Goal: Task Accomplishment & Management: Use online tool/utility

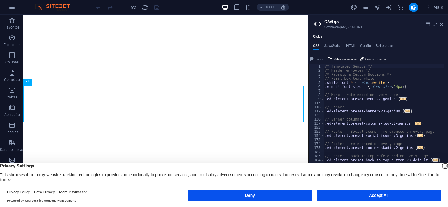
type textarea "/* Template: Genius */"
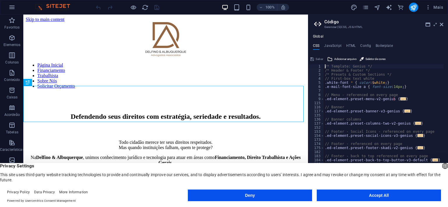
click at [444, 25] on aside "Código Gerenciar (S)CSS, JS & HTML Global CSS JavaScript HTML Config Boilerplat…" at bounding box center [378, 106] width 140 height 183
click at [442, 23] on icon at bounding box center [441, 24] width 3 height 5
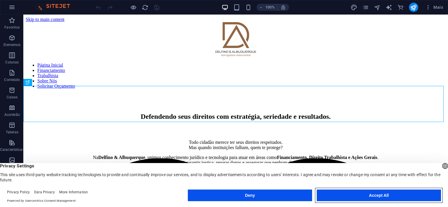
click at [383, 194] on button "Accept All" at bounding box center [379, 196] width 124 height 12
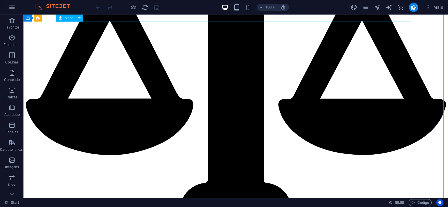
scroll to position [1341, 0]
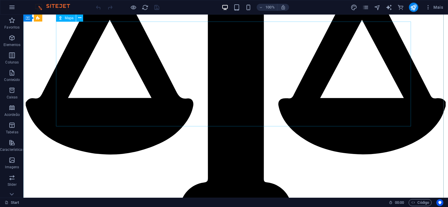
click at [78, 19] on icon at bounding box center [79, 18] width 3 height 6
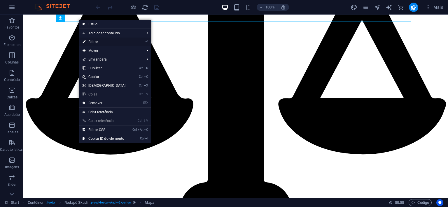
click at [101, 39] on link "⏎ Editar" at bounding box center [104, 42] width 50 height 9
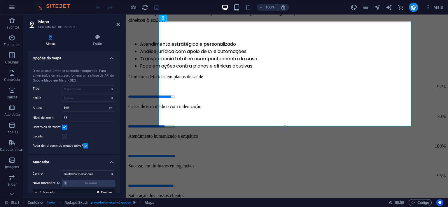
scroll to position [1332, 0]
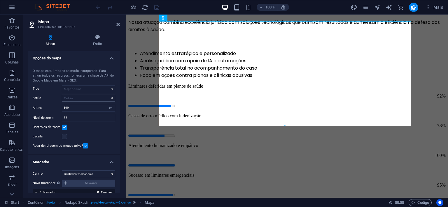
click at [71, 95] on div "Centro do mapa [STREET_ADDRESS][PERSON_NAME] O mapa está limitado ao modo incor…" at bounding box center [74, 108] width 92 height 93
click at [87, 107] on input "360" at bounding box center [88, 107] width 53 height 7
drag, startPoint x: 87, startPoint y: 107, endPoint x: 77, endPoint y: 108, distance: 10.6
click at [77, 108] on input "360" at bounding box center [88, 107] width 53 height 7
click at [79, 108] on input "360" at bounding box center [88, 107] width 53 height 7
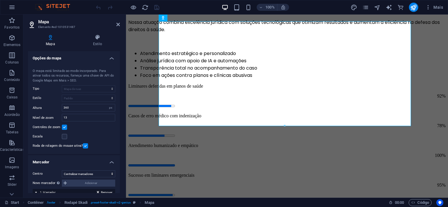
click at [48, 94] on div "Centro do mapa [STREET_ADDRESS][PERSON_NAME] O mapa está limitado ao modo incor…" at bounding box center [74, 108] width 92 height 93
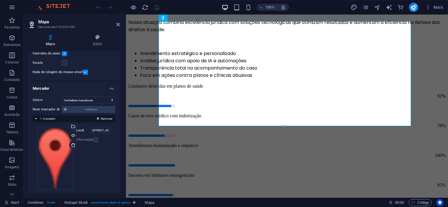
scroll to position [75, 0]
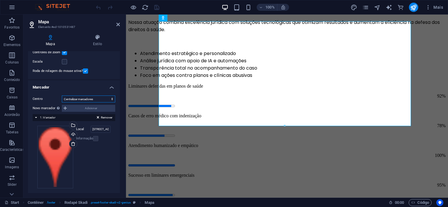
click at [89, 97] on select "Não centralizar Centralizar marcadores Marcadores de centro e zoom" at bounding box center [88, 99] width 53 height 7
click at [62, 96] on select "Não centralizar Centralizar marcadores Marcadores de centro e zoom" at bounding box center [88, 99] width 53 height 7
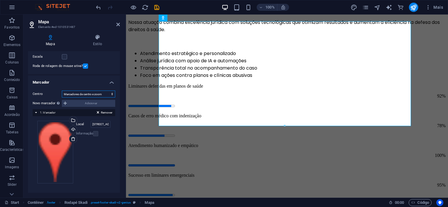
scroll to position [65, 0]
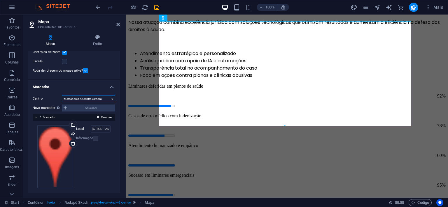
click at [94, 98] on select "Não centralizar Centralizar marcadores Marcadores de centro e zoom" at bounding box center [88, 98] width 53 height 7
click at [62, 95] on select "Não centralizar Centralizar marcadores Marcadores de centro e zoom" at bounding box center [88, 98] width 53 height 7
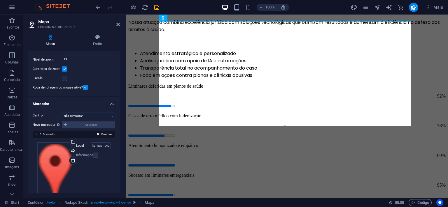
scroll to position [82, 0]
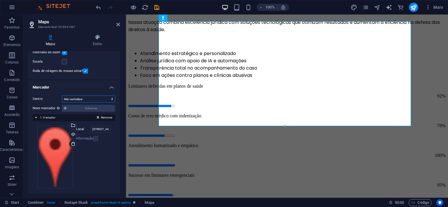
click at [93, 97] on select "Não centralizar Centralizar marcadores Marcadores de centro e zoom" at bounding box center [88, 99] width 53 height 7
click at [62, 96] on select "Não centralizar Centralizar marcadores Marcadores de centro e zoom" at bounding box center [88, 99] width 53 height 7
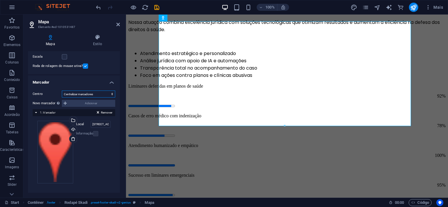
scroll to position [75, 0]
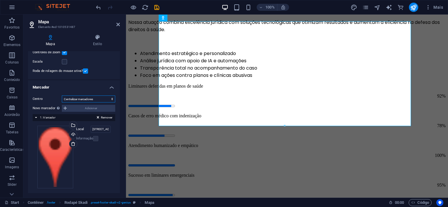
click at [90, 98] on select "Não centralizar Centralizar marcadores Marcadores de centro e zoom" at bounding box center [88, 99] width 53 height 7
select select "0"
click at [62, 96] on select "Não centralizar Centralizar marcadores Marcadores de centro e zoom" at bounding box center [88, 99] width 53 height 7
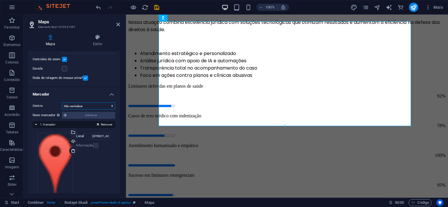
scroll to position [82, 0]
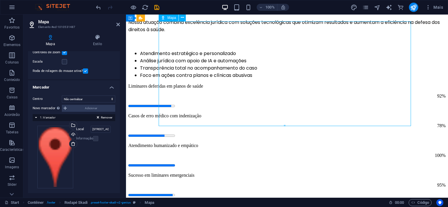
drag, startPoint x: 221, startPoint y: 87, endPoint x: 203, endPoint y: 88, distance: 18.4
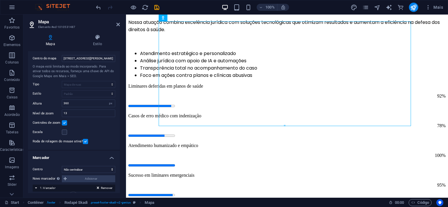
scroll to position [0, 0]
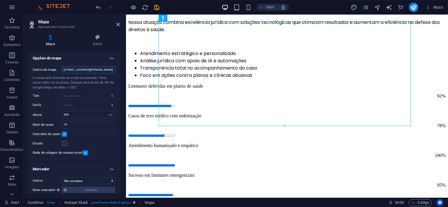
click at [86, 72] on input "[STREET_ADDRESS][PERSON_NAME]" at bounding box center [88, 69] width 53 height 7
paste input "[PERSON_NAME] & Albuquerque Advocacia"
type input "[PERSON_NAME] & Albuquerque Advocacia"
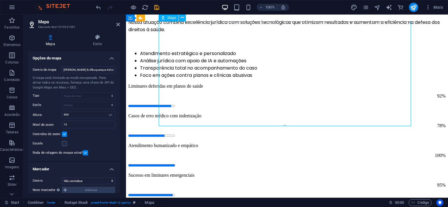
drag, startPoint x: 298, startPoint y: 79, endPoint x: 286, endPoint y: 80, distance: 12.0
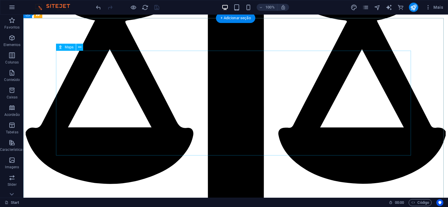
scroll to position [1313, 0]
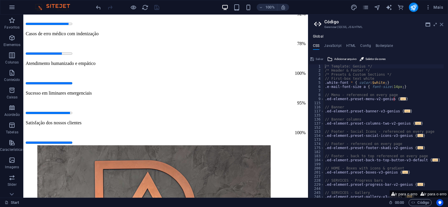
drag, startPoint x: 443, startPoint y: 24, endPoint x: 419, endPoint y: 10, distance: 27.8
click at [442, 24] on icon at bounding box center [441, 24] width 3 height 5
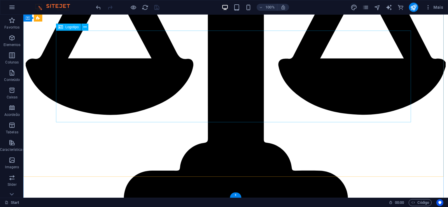
scroll to position [1451, 0]
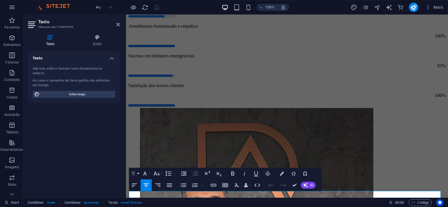
scroll to position [1430, 0]
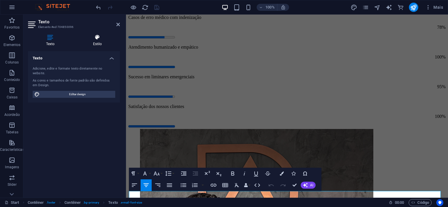
click at [99, 42] on h4 "Estilo" at bounding box center [97, 40] width 45 height 12
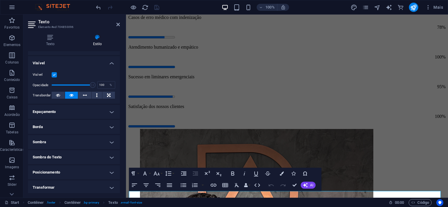
scroll to position [58, 0]
click at [117, 26] on icon at bounding box center [117, 24] width 3 height 5
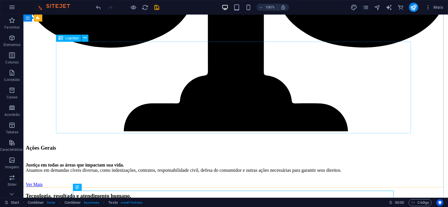
scroll to position [1451, 0]
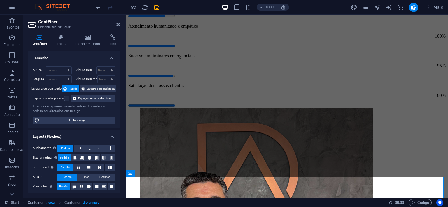
scroll to position [1441, 0]
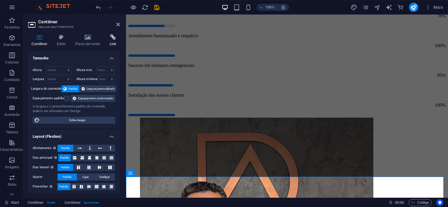
click at [109, 39] on icon at bounding box center [113, 37] width 14 height 6
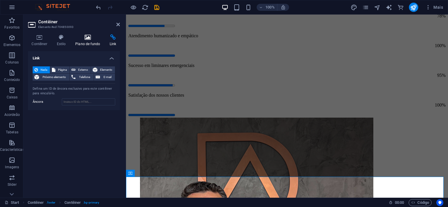
click at [87, 40] on h4 "Plano de fundo" at bounding box center [89, 40] width 34 height 12
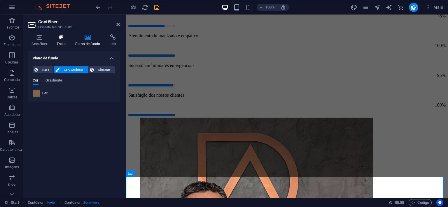
click at [59, 38] on icon at bounding box center [61, 37] width 16 height 6
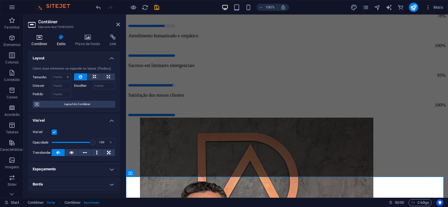
click at [45, 38] on icon at bounding box center [39, 37] width 23 height 6
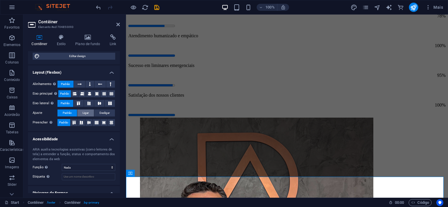
scroll to position [90, 0]
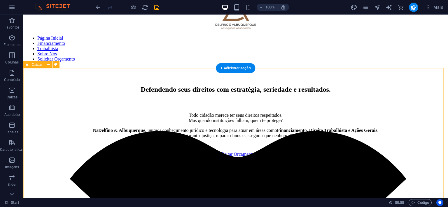
scroll to position [0, 0]
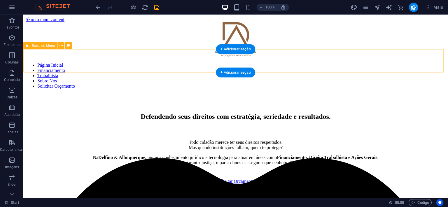
click at [65, 63] on div "Página Inicial Financiamento Trabalhista Sobre Nós Solicitar Orçamento" at bounding box center [236, 78] width 420 height 31
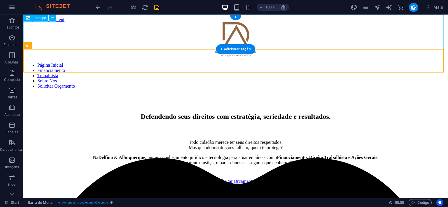
click at [238, 26] on div at bounding box center [236, 40] width 420 height 36
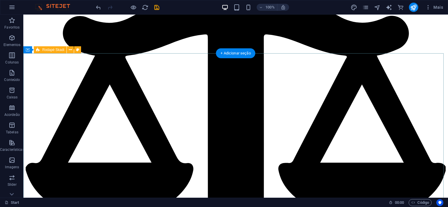
scroll to position [1130, 0]
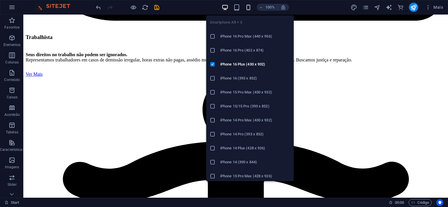
click at [249, 9] on icon "button" at bounding box center [248, 7] width 7 height 7
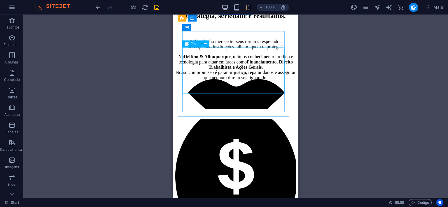
scroll to position [80, 0]
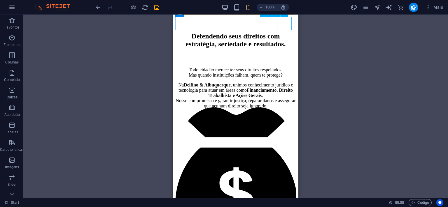
click at [284, 13] on div at bounding box center [235, 13] width 121 height 0
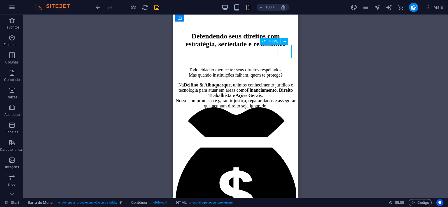
click at [282, 13] on div at bounding box center [235, 13] width 121 height 0
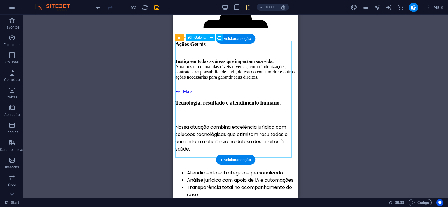
scroll to position [641, 0]
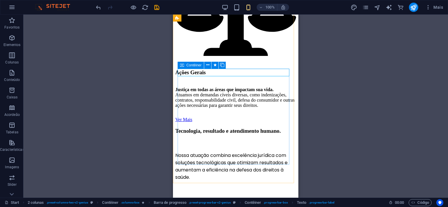
click at [181, 65] on icon at bounding box center [182, 65] width 4 height 7
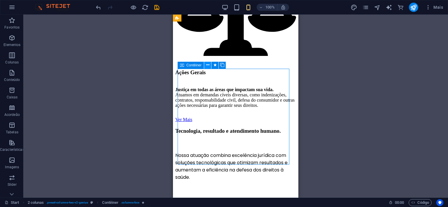
click at [207, 65] on icon at bounding box center [207, 65] width 3 height 6
click at [241, 6] on div "100%" at bounding box center [255, 7] width 67 height 9
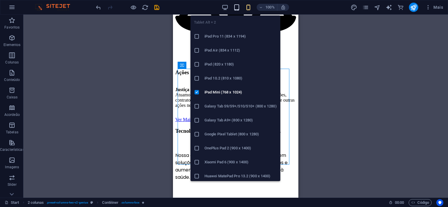
click at [236, 6] on icon "button" at bounding box center [236, 7] width 7 height 7
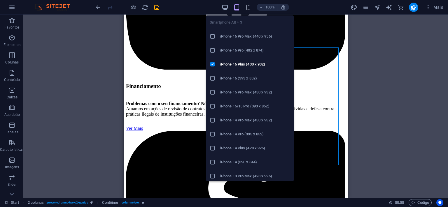
click at [246, 6] on icon "button" at bounding box center [248, 7] width 7 height 7
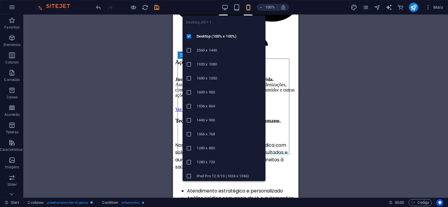
drag, startPoint x: 226, startPoint y: 6, endPoint x: 224, endPoint y: 12, distance: 6.3
click at [226, 6] on icon "button" at bounding box center [225, 7] width 7 height 7
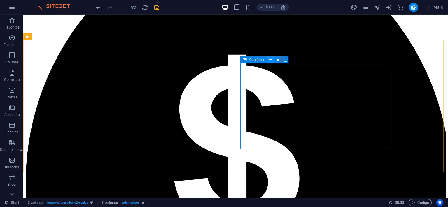
click at [269, 60] on icon at bounding box center [270, 60] width 3 height 6
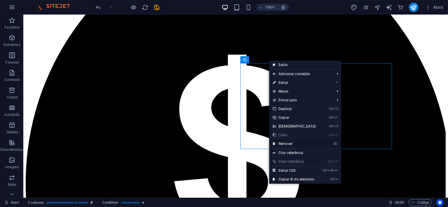
click at [281, 143] on link "⌦ Remover" at bounding box center [294, 144] width 50 height 9
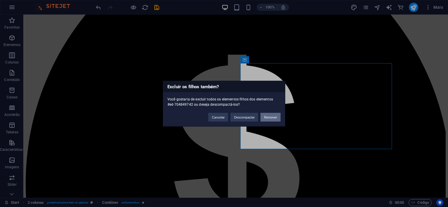
click at [265, 118] on button "Remover" at bounding box center [270, 117] width 20 height 9
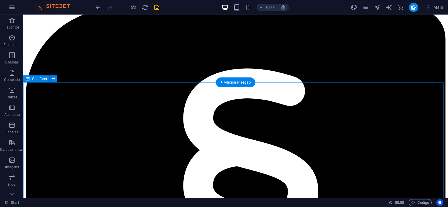
scroll to position [517, 0]
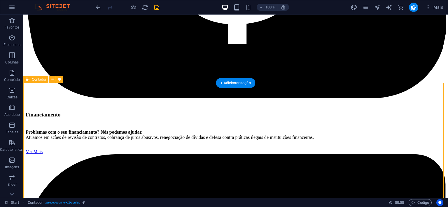
drag, startPoint x: 72, startPoint y: 97, endPoint x: 152, endPoint y: 117, distance: 82.2
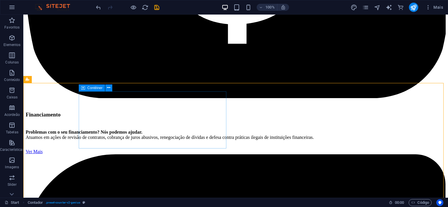
click at [89, 90] on span "Contêiner" at bounding box center [94, 87] width 15 height 3
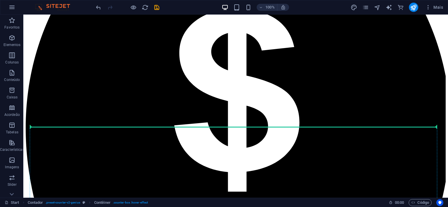
scroll to position [351, 0]
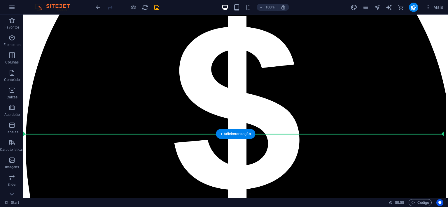
drag, startPoint x: 112, startPoint y: 104, endPoint x: 276, endPoint y: 69, distance: 168.0
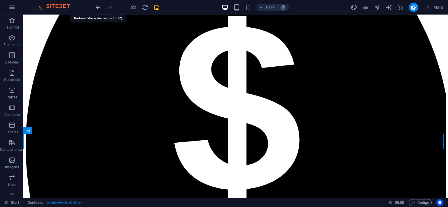
click at [96, 6] on icon "undo" at bounding box center [98, 7] width 7 height 7
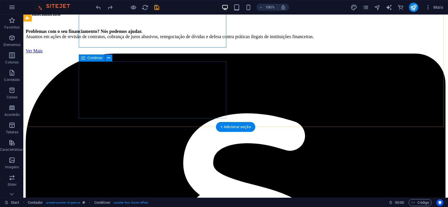
scroll to position [530, 0]
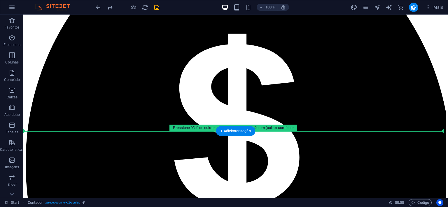
scroll to position [326, 0]
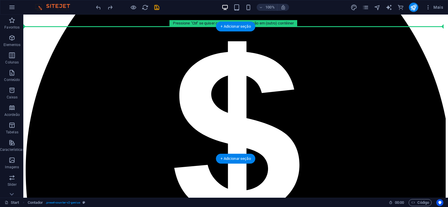
drag, startPoint x: 57, startPoint y: 81, endPoint x: 44, endPoint y: 58, distance: 26.8
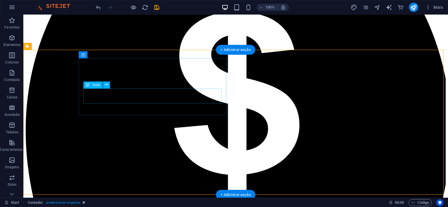
scroll to position [296, 0]
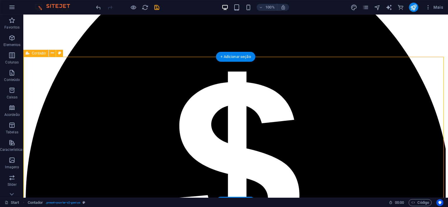
click at [51, 54] on icon at bounding box center [52, 53] width 3 height 6
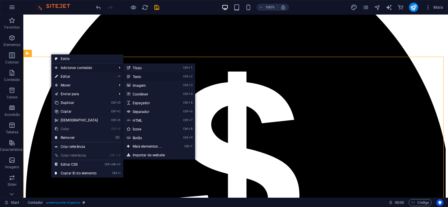
click at [130, 76] on link "Ctrl 2 Texto" at bounding box center [148, 76] width 50 height 9
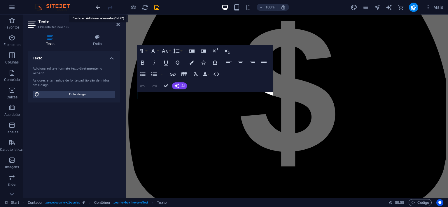
click at [100, 9] on icon "undo" at bounding box center [98, 7] width 7 height 7
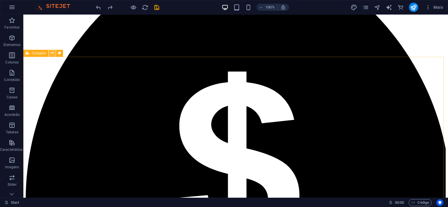
click at [51, 53] on icon at bounding box center [52, 53] width 3 height 6
